Goal: Task Accomplishment & Management: Manage account settings

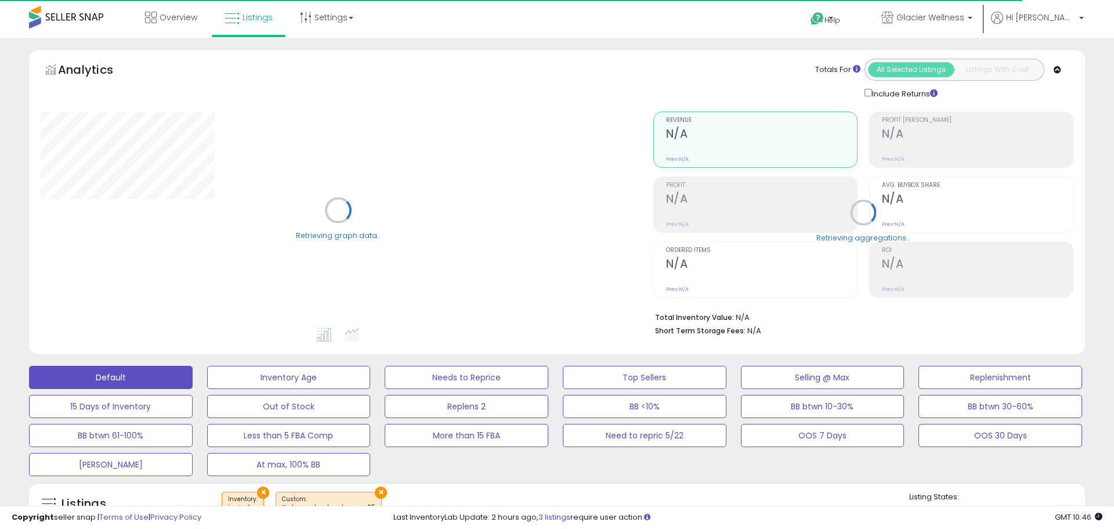
select select "**"
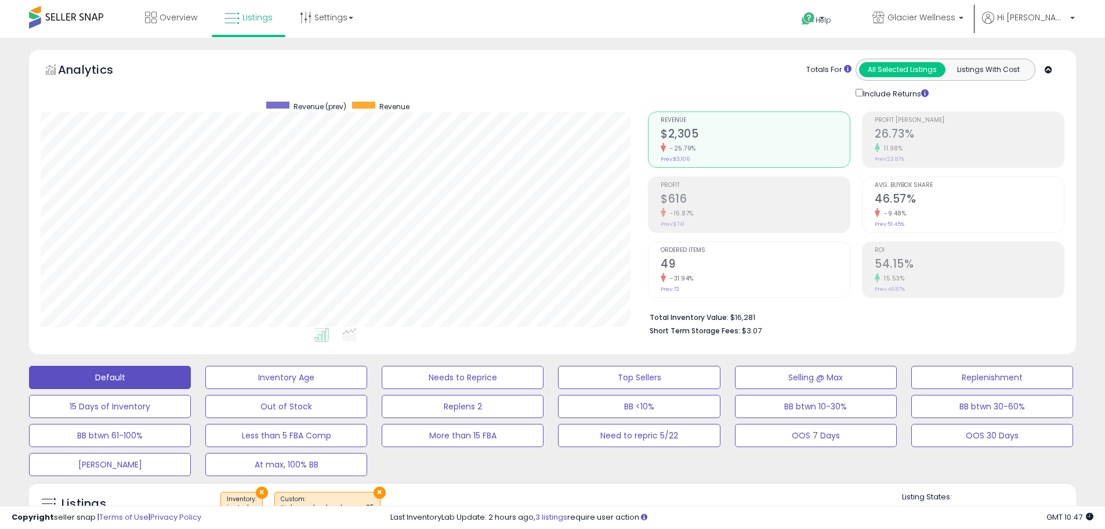
scroll to position [290, 0]
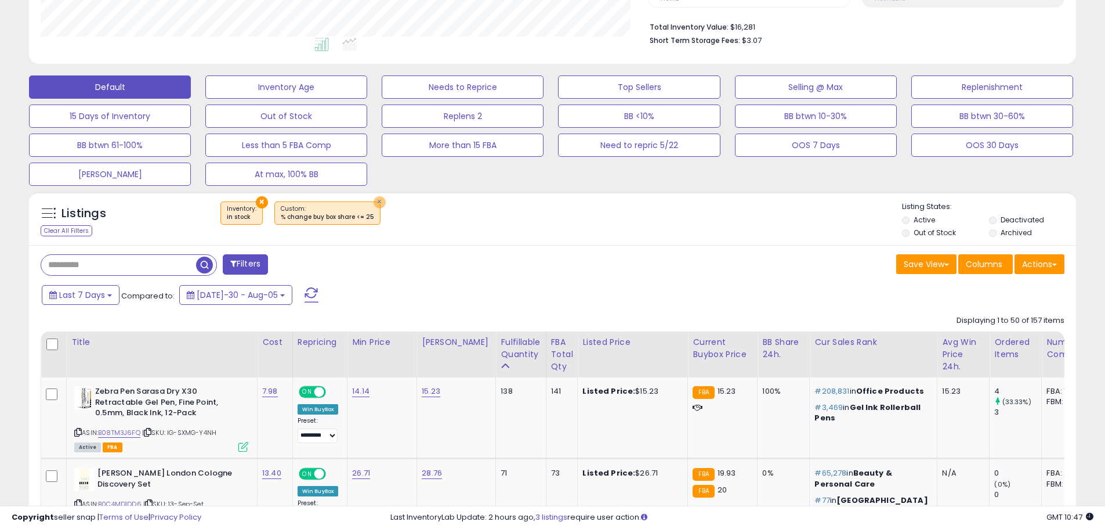
click at [374, 201] on button "×" at bounding box center [380, 202] width 12 height 12
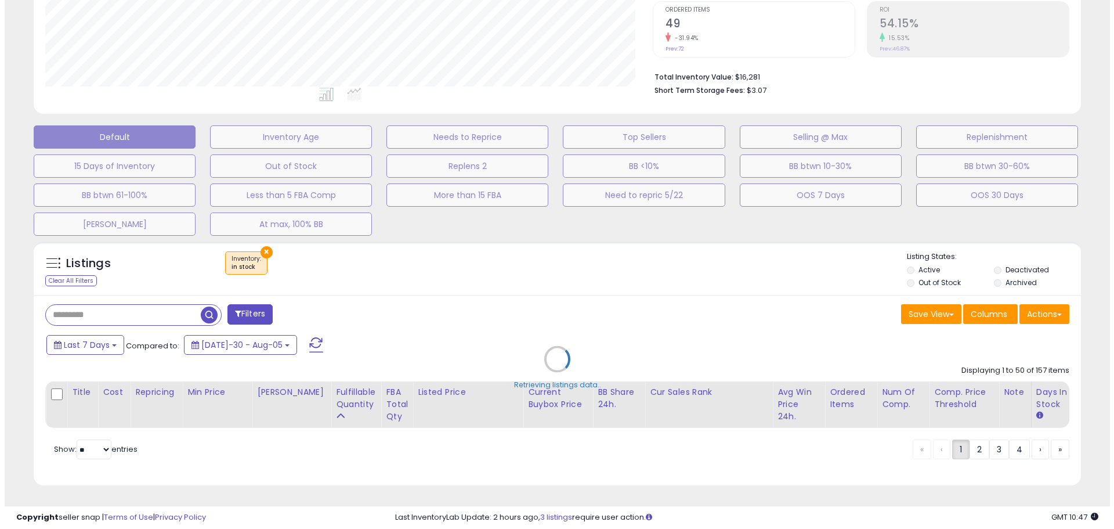
scroll to position [238, 613]
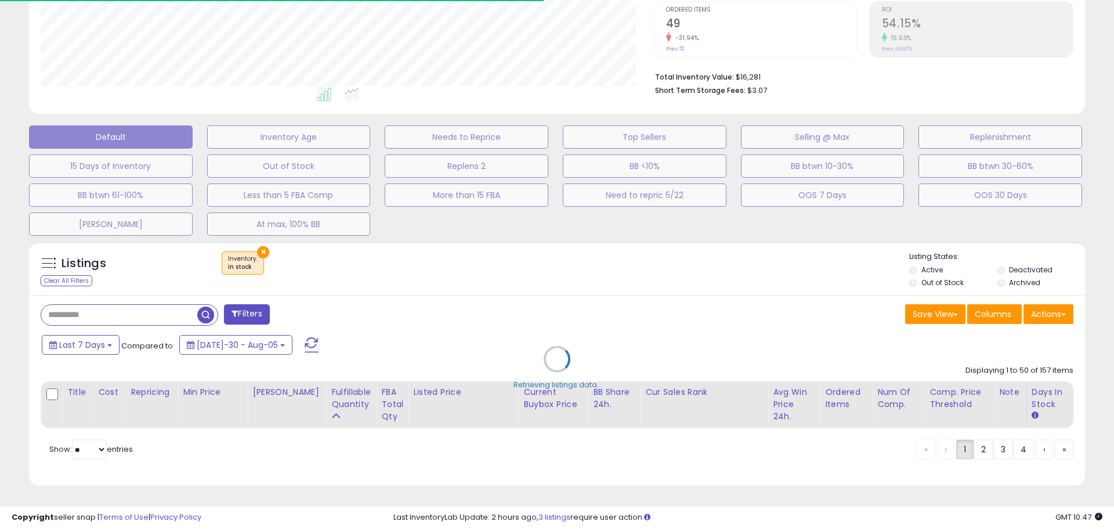
select select "*"
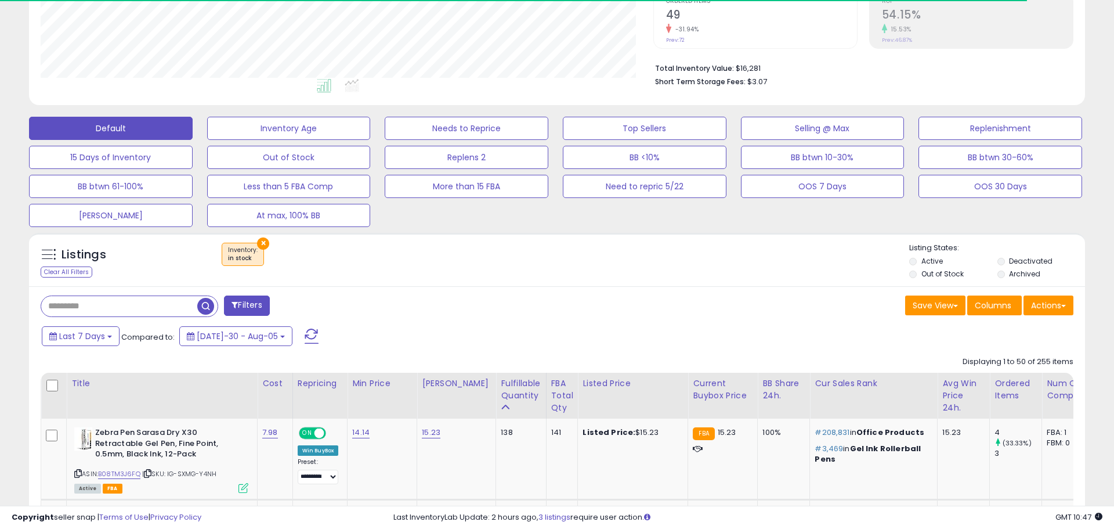
click at [256, 306] on button "Filters" at bounding box center [246, 305] width 45 height 20
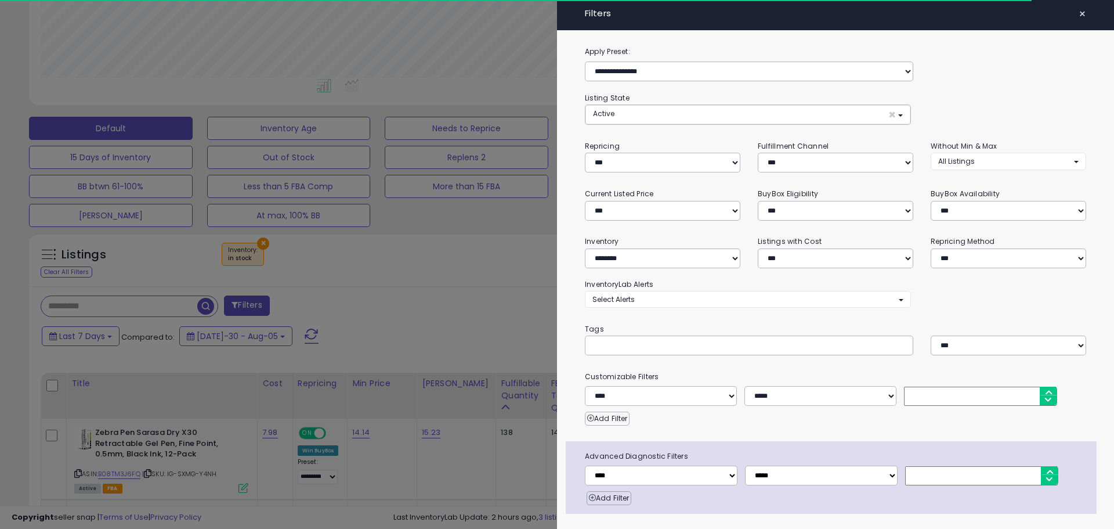
scroll to position [580011, 579636]
click at [686, 108] on button "Active ×" at bounding box center [747, 114] width 325 height 19
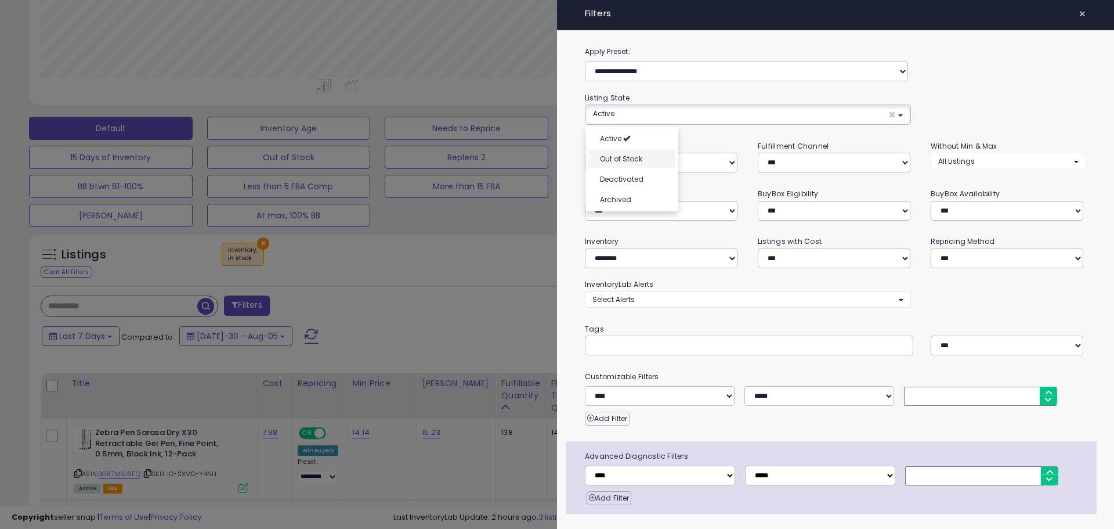
click at [646, 153] on link "Out of Stock" at bounding box center [631, 159] width 87 height 18
click at [642, 186] on link "Deactivated" at bounding box center [631, 179] width 87 height 18
select select "**********"
click at [1037, 80] on div "**********" at bounding box center [835, 62] width 519 height 35
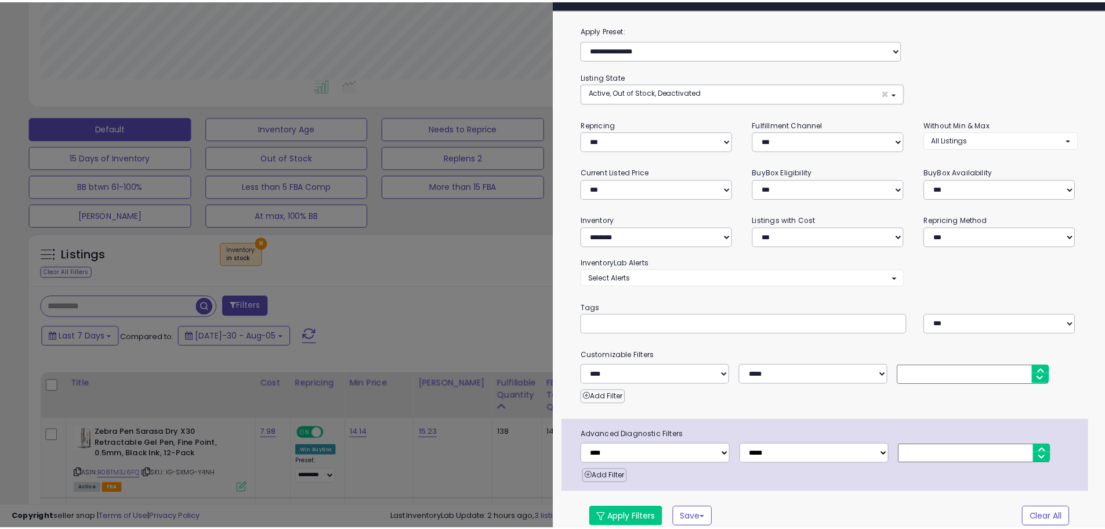
scroll to position [32, 0]
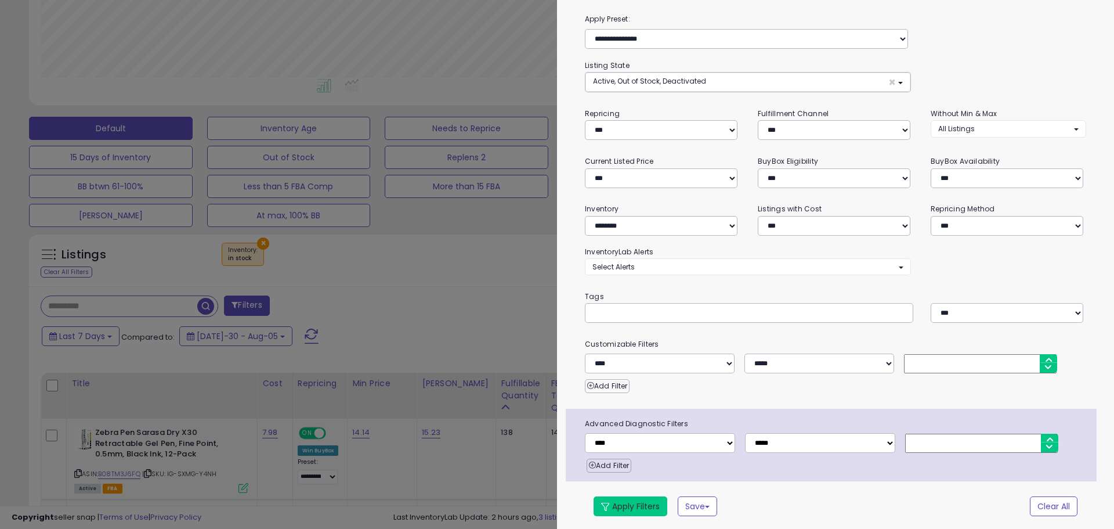
click at [647, 505] on button "Apply Filters" at bounding box center [631, 506] width 74 height 20
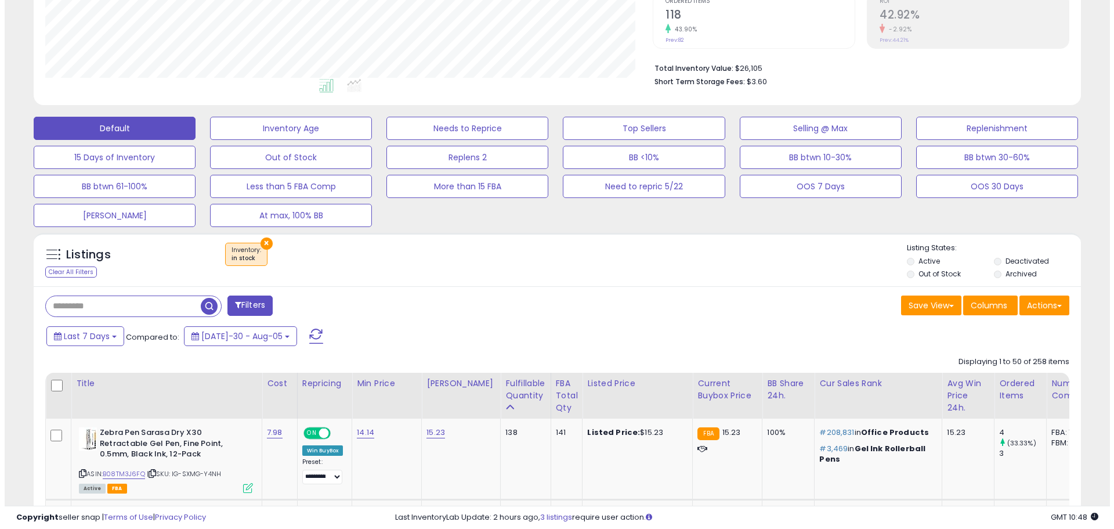
scroll to position [238, 608]
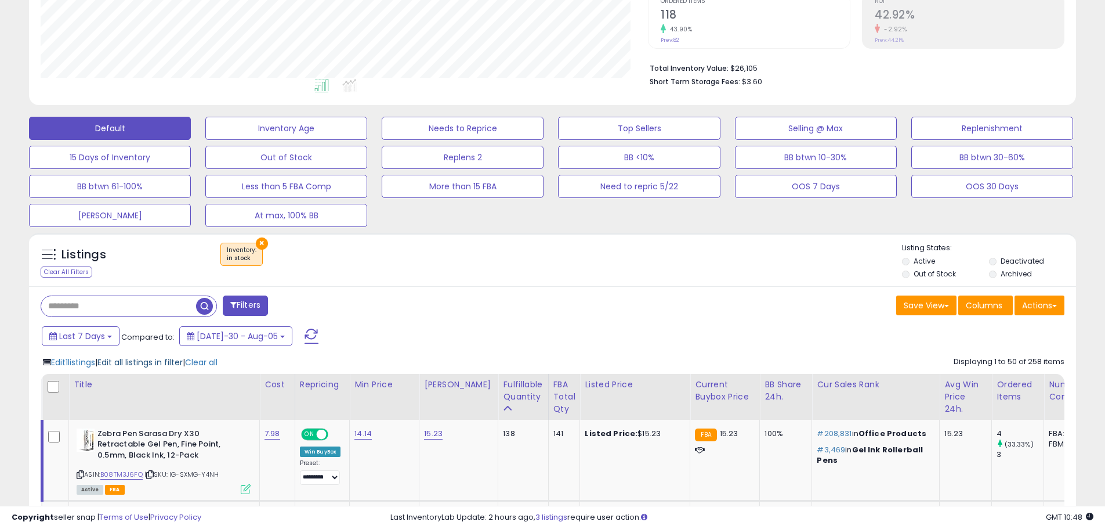
click at [165, 365] on span "Edit all listings in filter" at bounding box center [139, 362] width 85 height 12
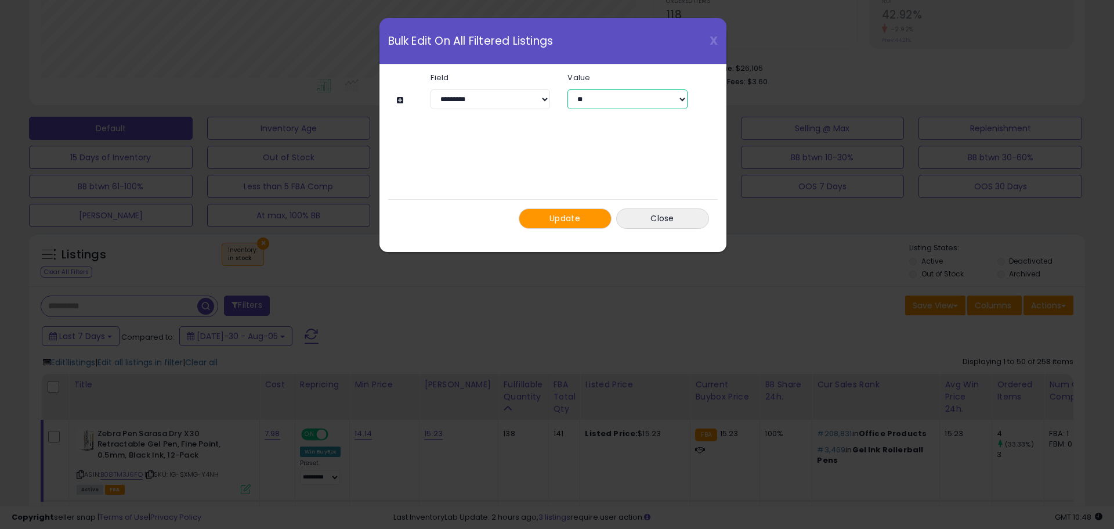
click at [631, 103] on select "** ***" at bounding box center [627, 99] width 120 height 20
select select "***"
click at [567, 89] on select "** ***" at bounding box center [627, 99] width 120 height 20
click at [572, 218] on span "Update" at bounding box center [564, 218] width 31 height 12
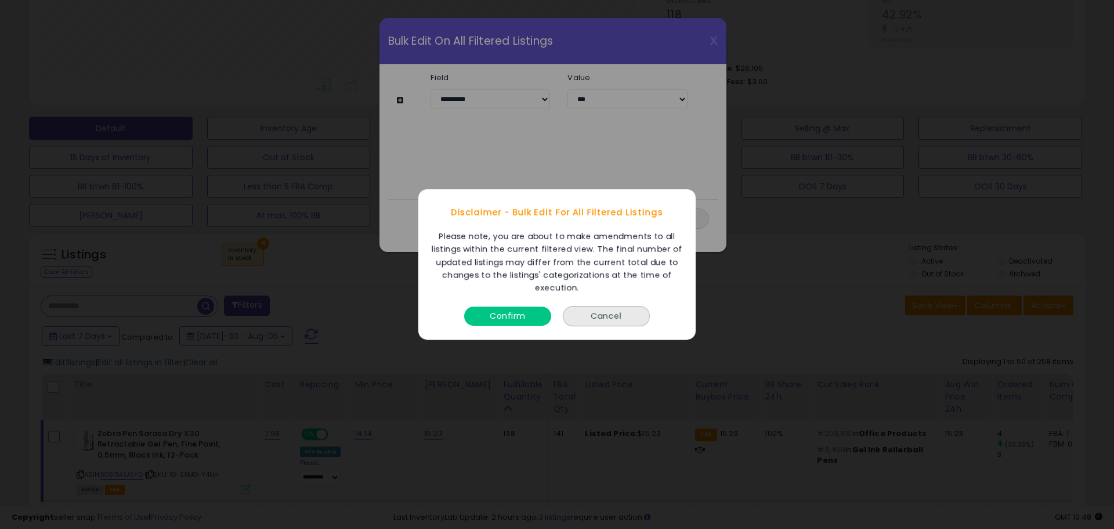
click at [518, 321] on button "Confirm" at bounding box center [507, 315] width 87 height 19
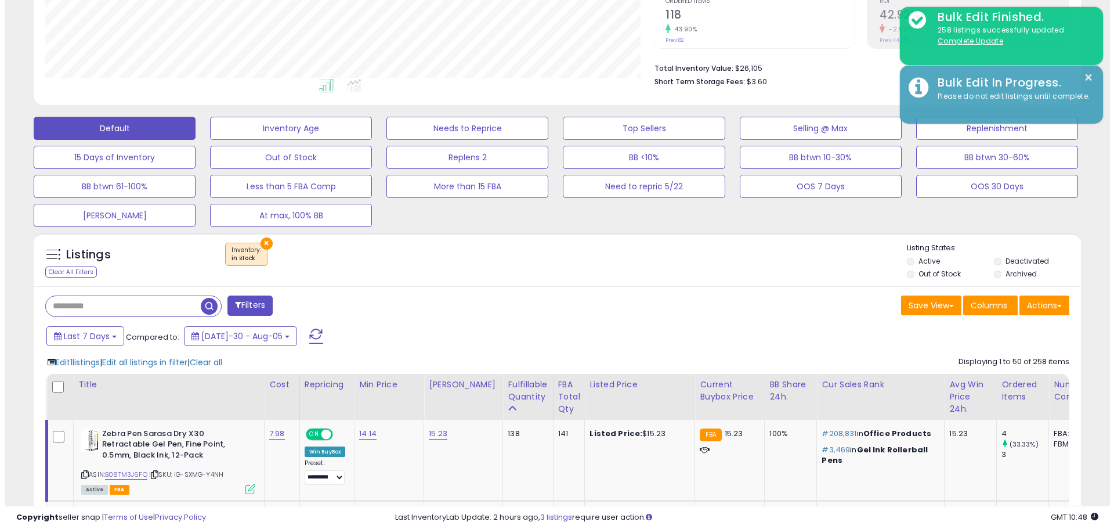
scroll to position [580011, 579642]
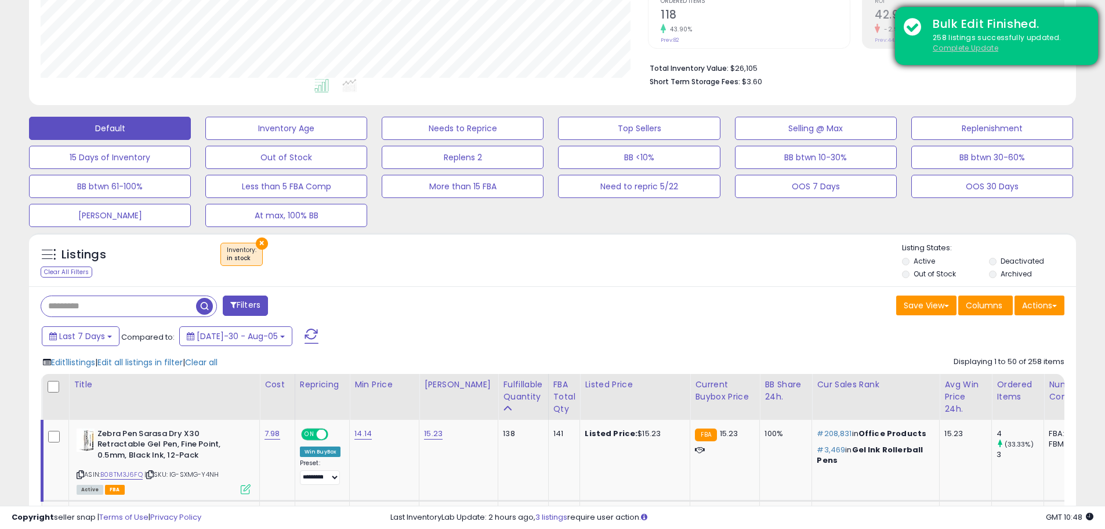
click at [976, 51] on u "Complete Update" at bounding box center [966, 48] width 66 height 10
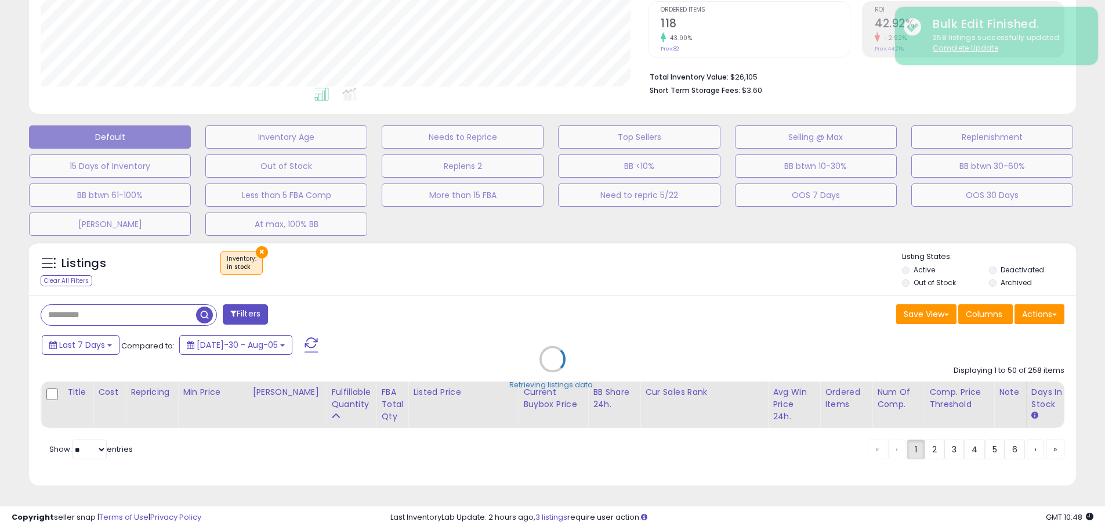
scroll to position [238, 613]
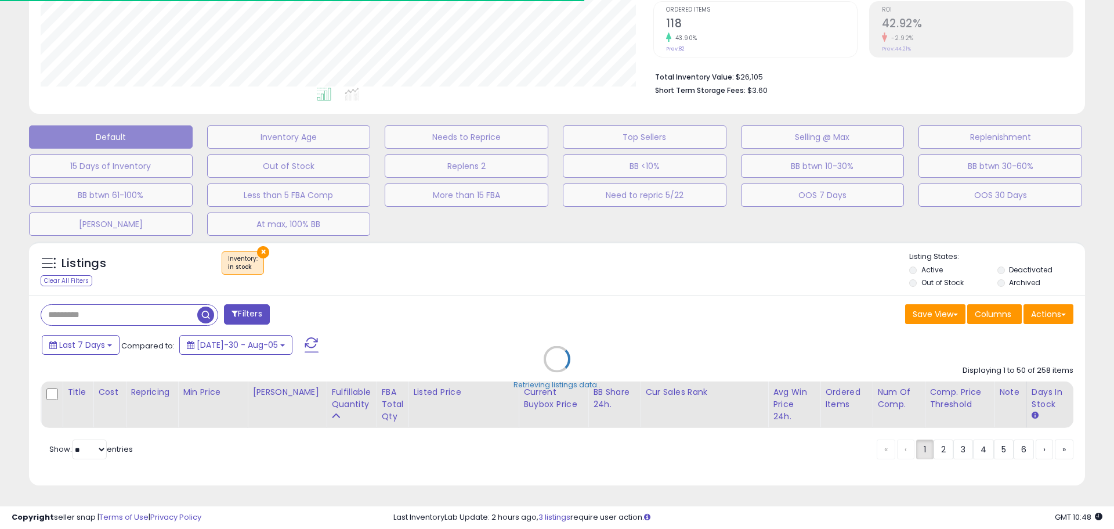
click at [262, 244] on div "Retrieving listings data.." at bounding box center [556, 368] width 1073 height 264
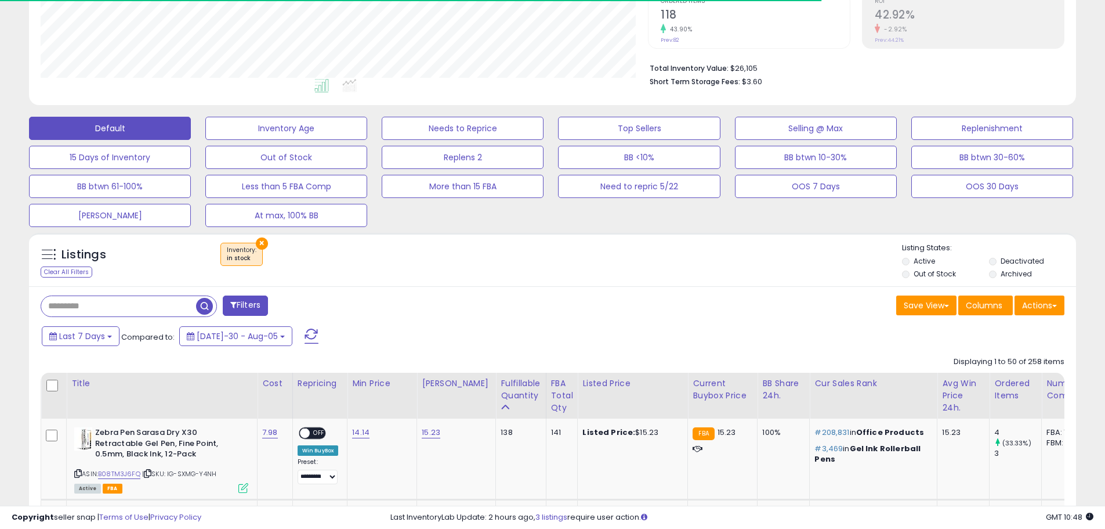
scroll to position [238, 608]
click at [260, 243] on button "×" at bounding box center [262, 243] width 12 height 12
click at [59, 438] on td at bounding box center [54, 458] width 26 height 81
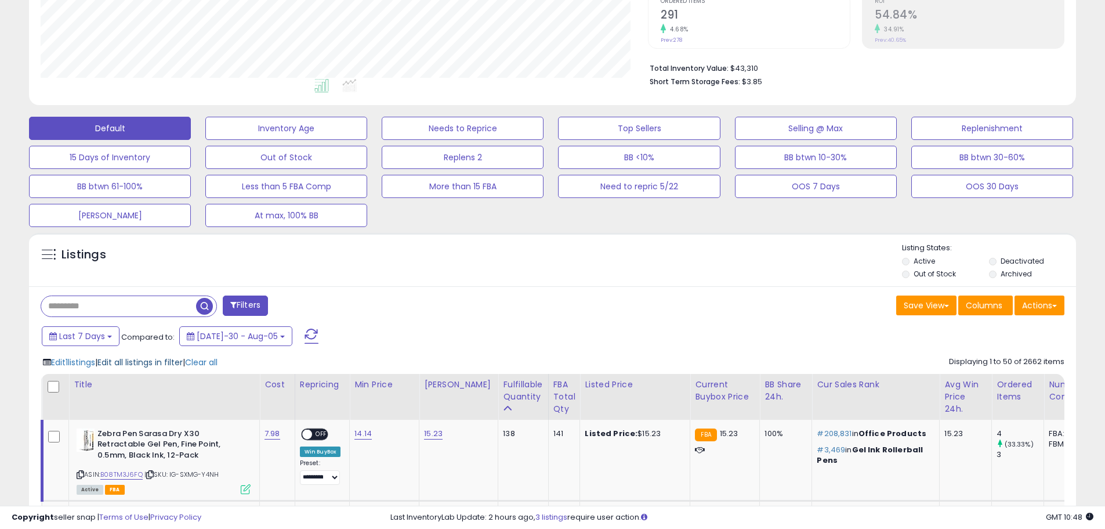
click at [160, 361] on span "Edit all listings in filter" at bounding box center [139, 362] width 85 height 12
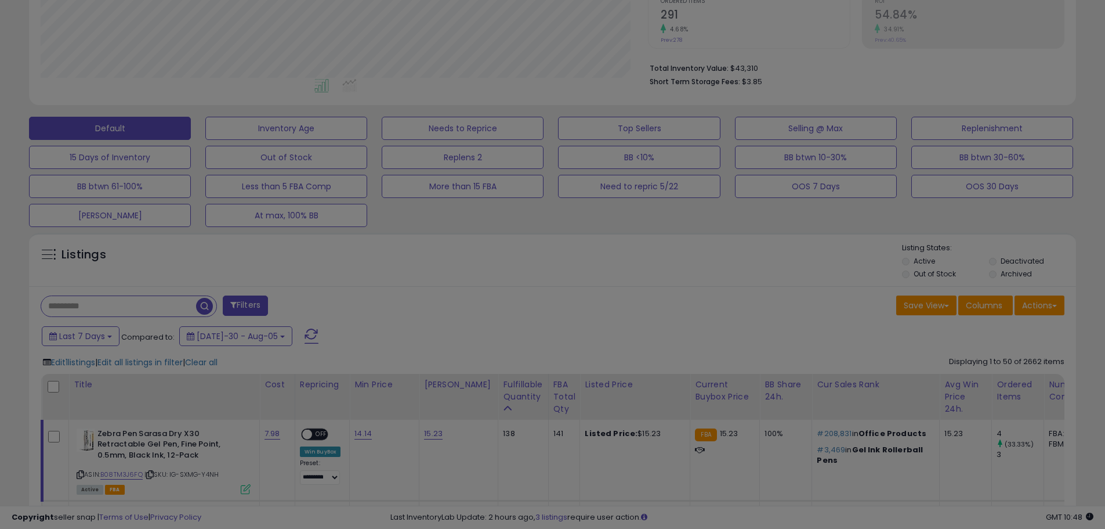
scroll to position [238, 613]
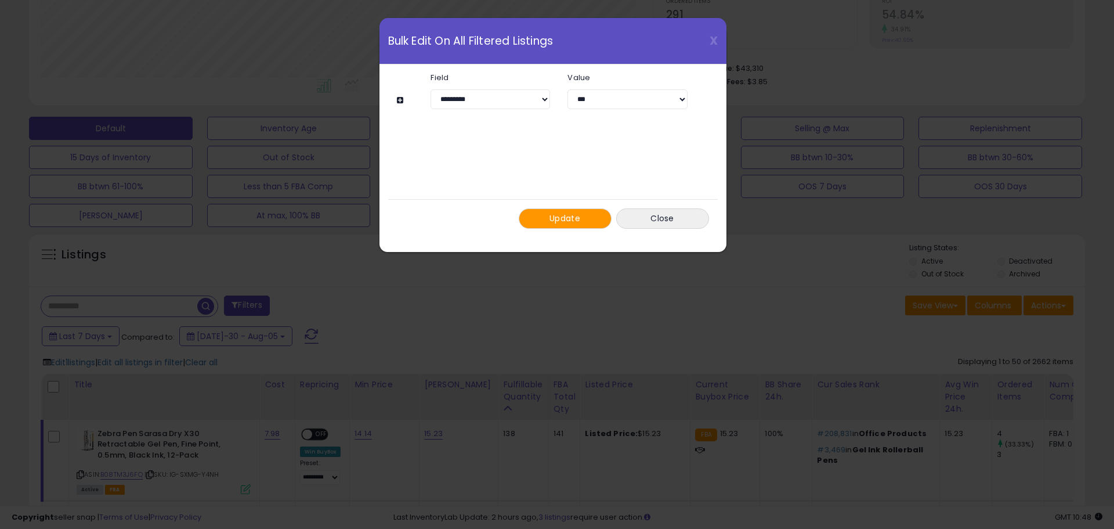
click at [575, 211] on button "Update" at bounding box center [565, 218] width 93 height 20
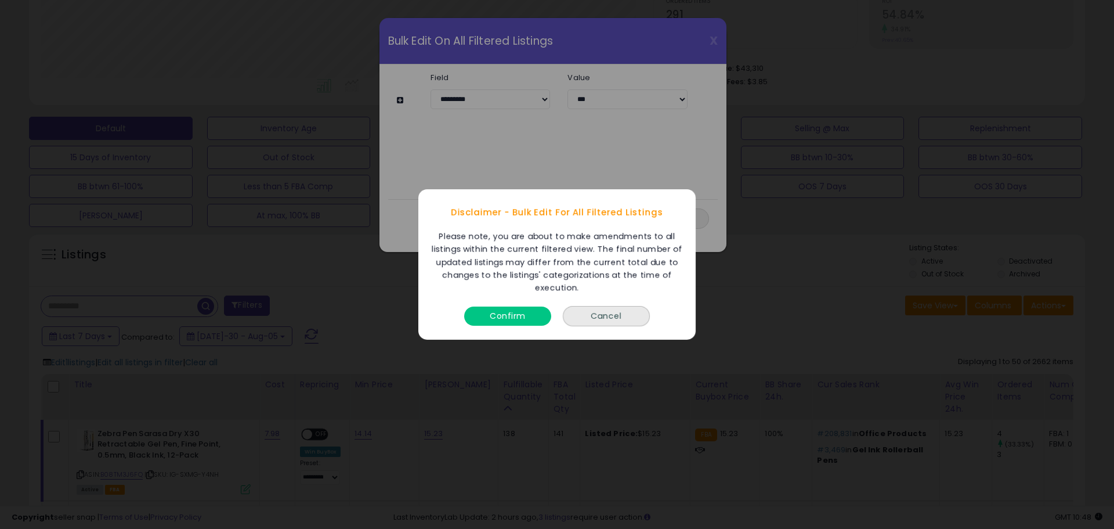
click at [518, 311] on button "Confirm" at bounding box center [507, 315] width 87 height 19
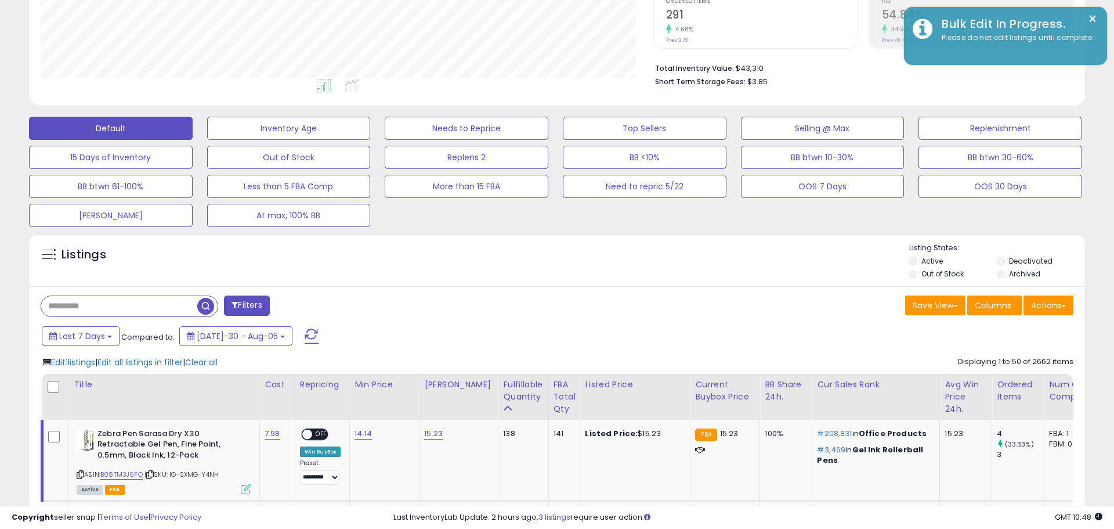
scroll to position [0, 0]
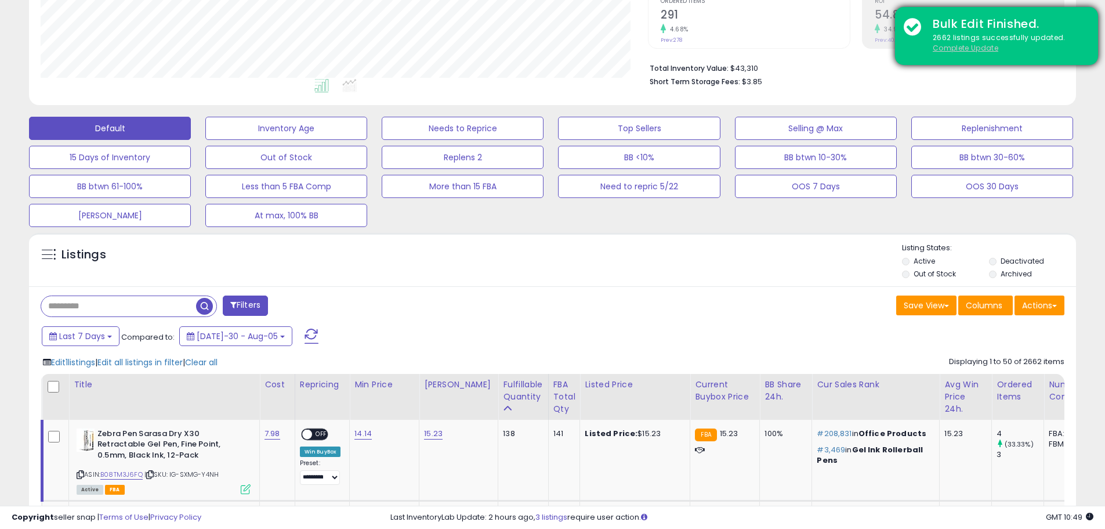
click at [968, 49] on u "Complete Update" at bounding box center [966, 48] width 66 height 10
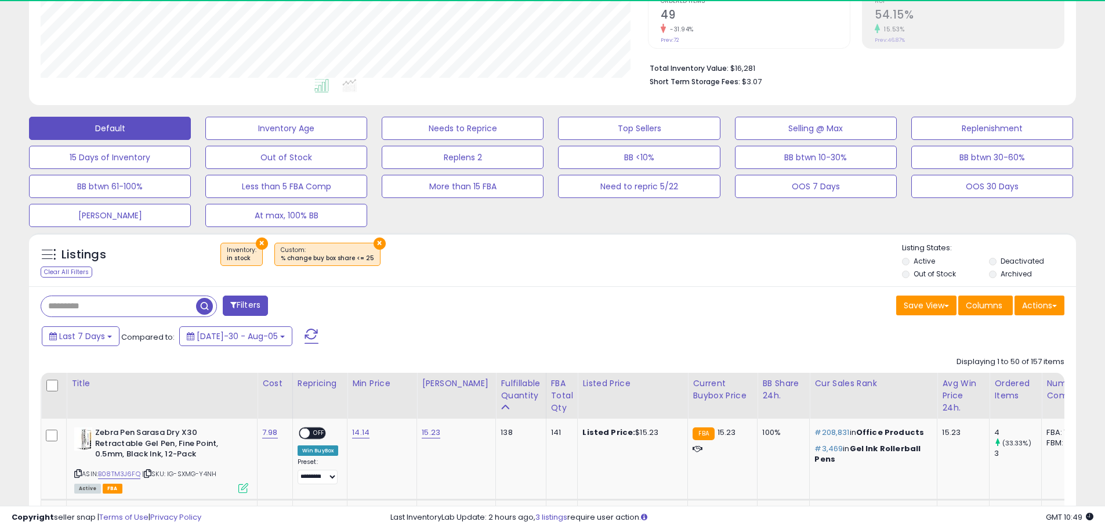
scroll to position [238, 608]
